Goal: Navigation & Orientation: Find specific page/section

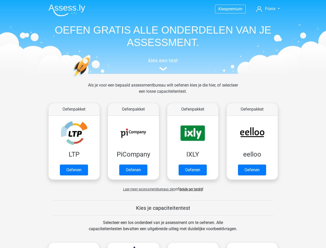
click at [269, 9] on span "Frans" at bounding box center [270, 8] width 10 height 5
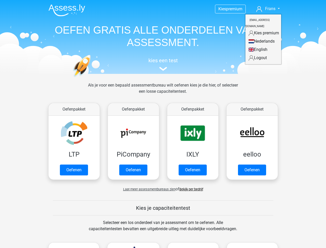
click at [148, 189] on span "Laat meer assessmentbureaus zien" at bounding box center [149, 189] width 52 height 4
